Goal: Task Accomplishment & Management: Complete application form

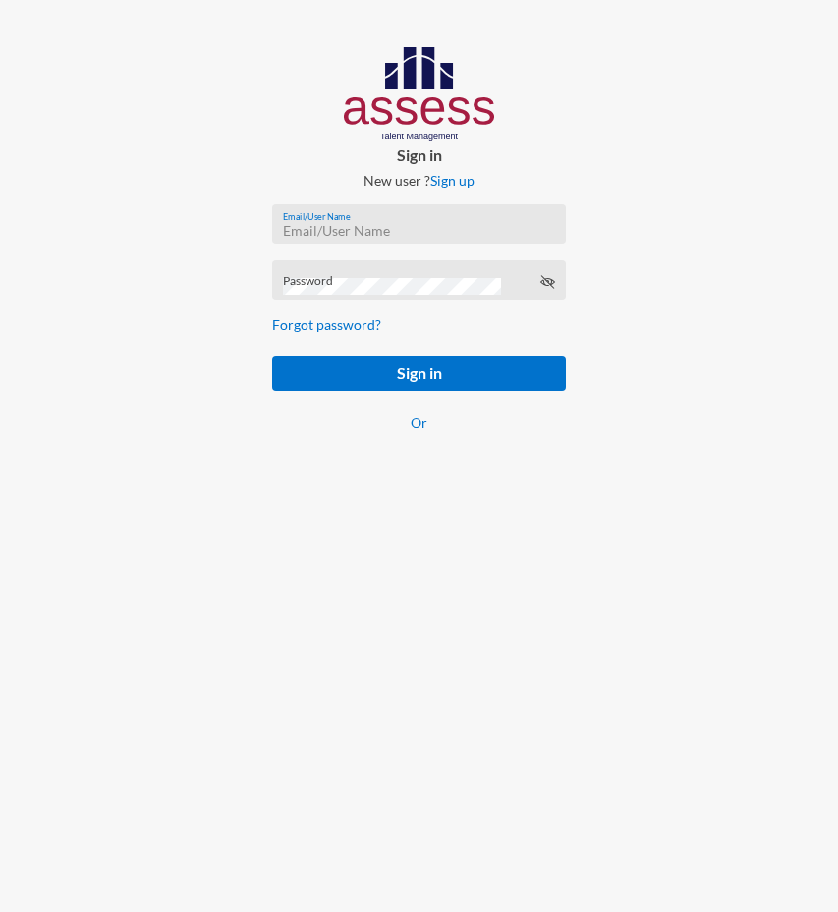
type input "basalghamdi091105"
click at [418, 374] on button "Sign in" at bounding box center [419, 374] width 294 height 34
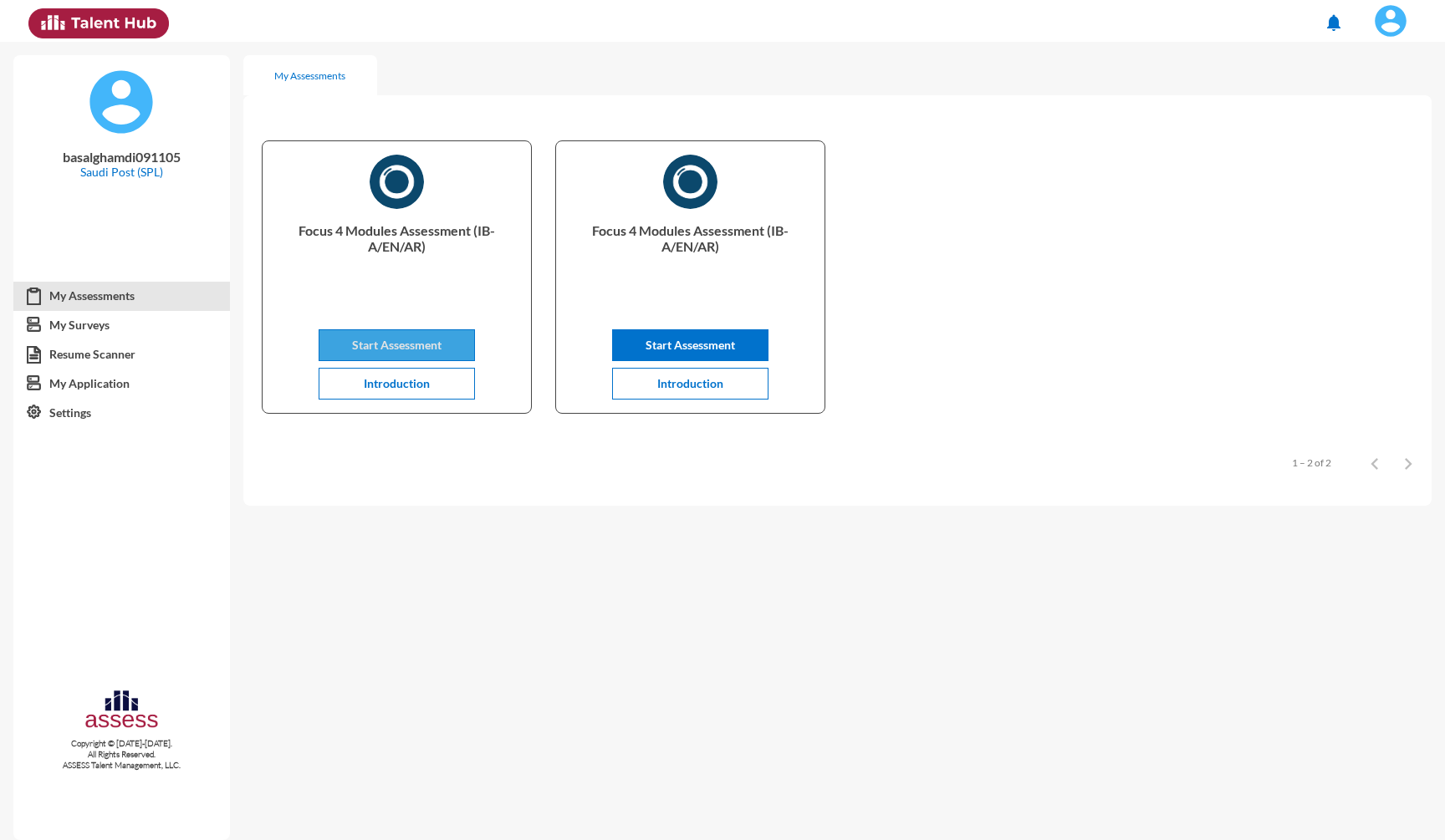
click at [435, 340] on span "Start Assessment" at bounding box center [396, 345] width 89 height 14
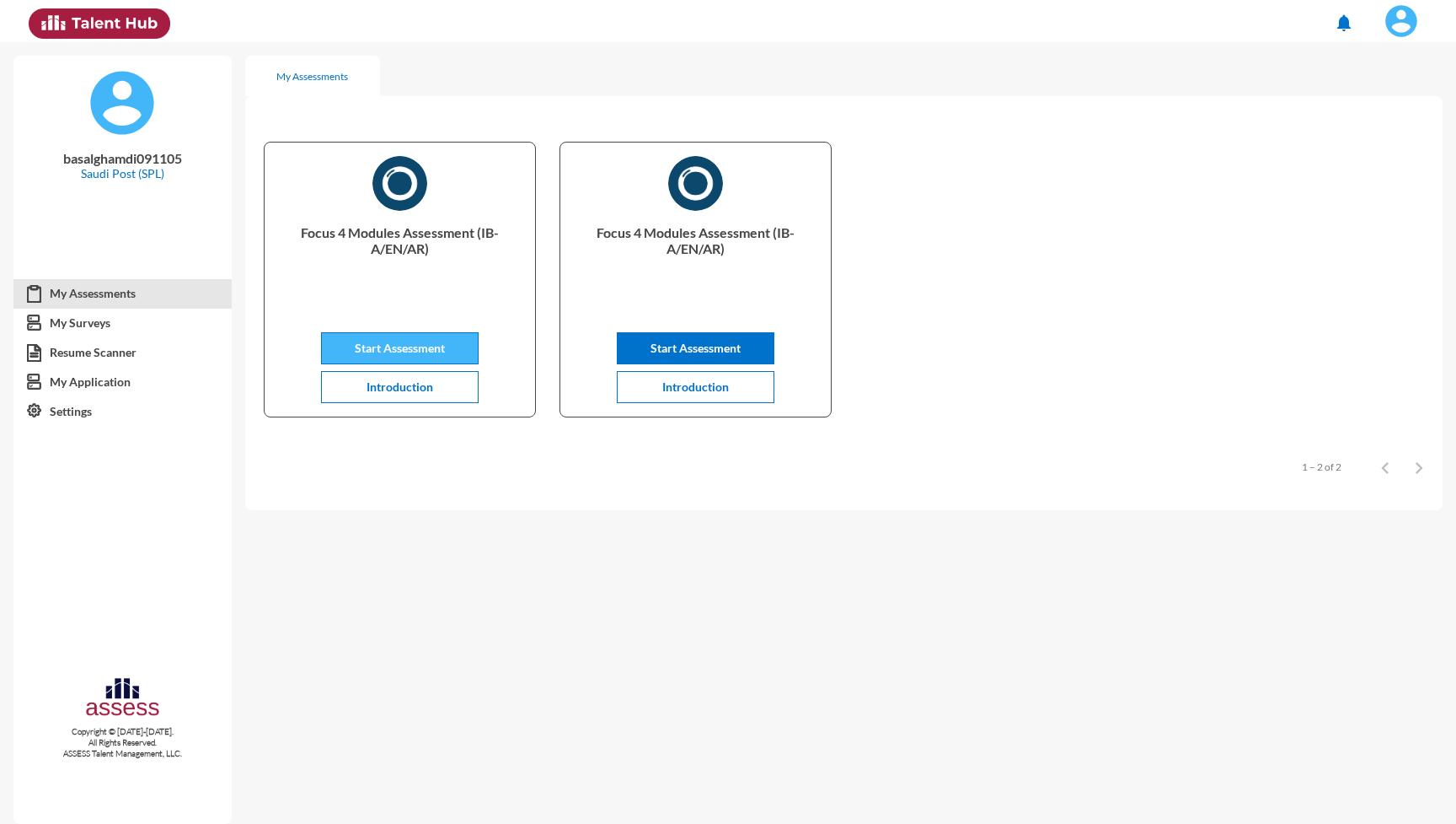
click at [414, 340] on button "Start Assessment" at bounding box center [400, 348] width 158 height 32
